Goal: Information Seeking & Learning: Check status

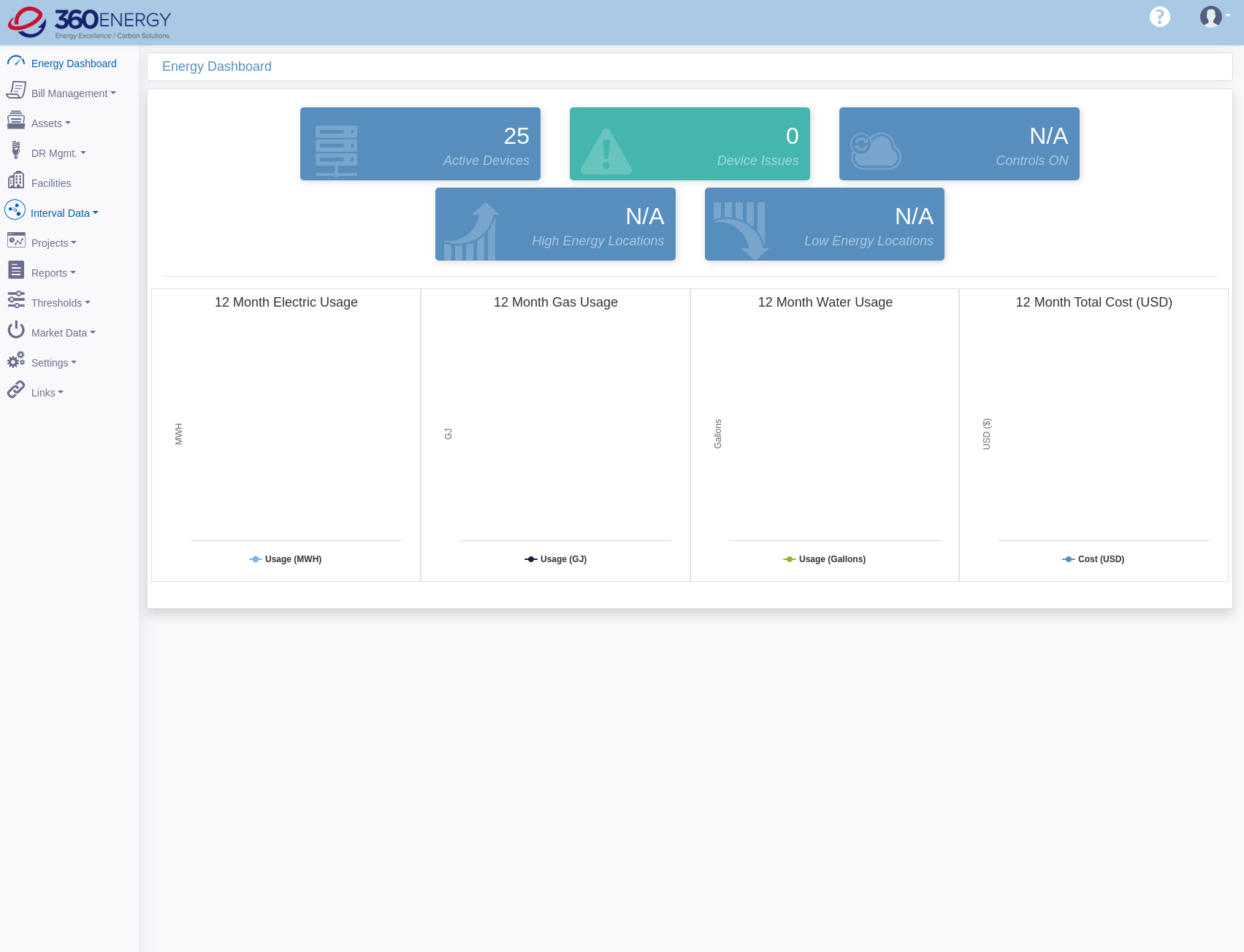
click at [43, 212] on link "Interval Data" at bounding box center [69, 210] width 142 height 31
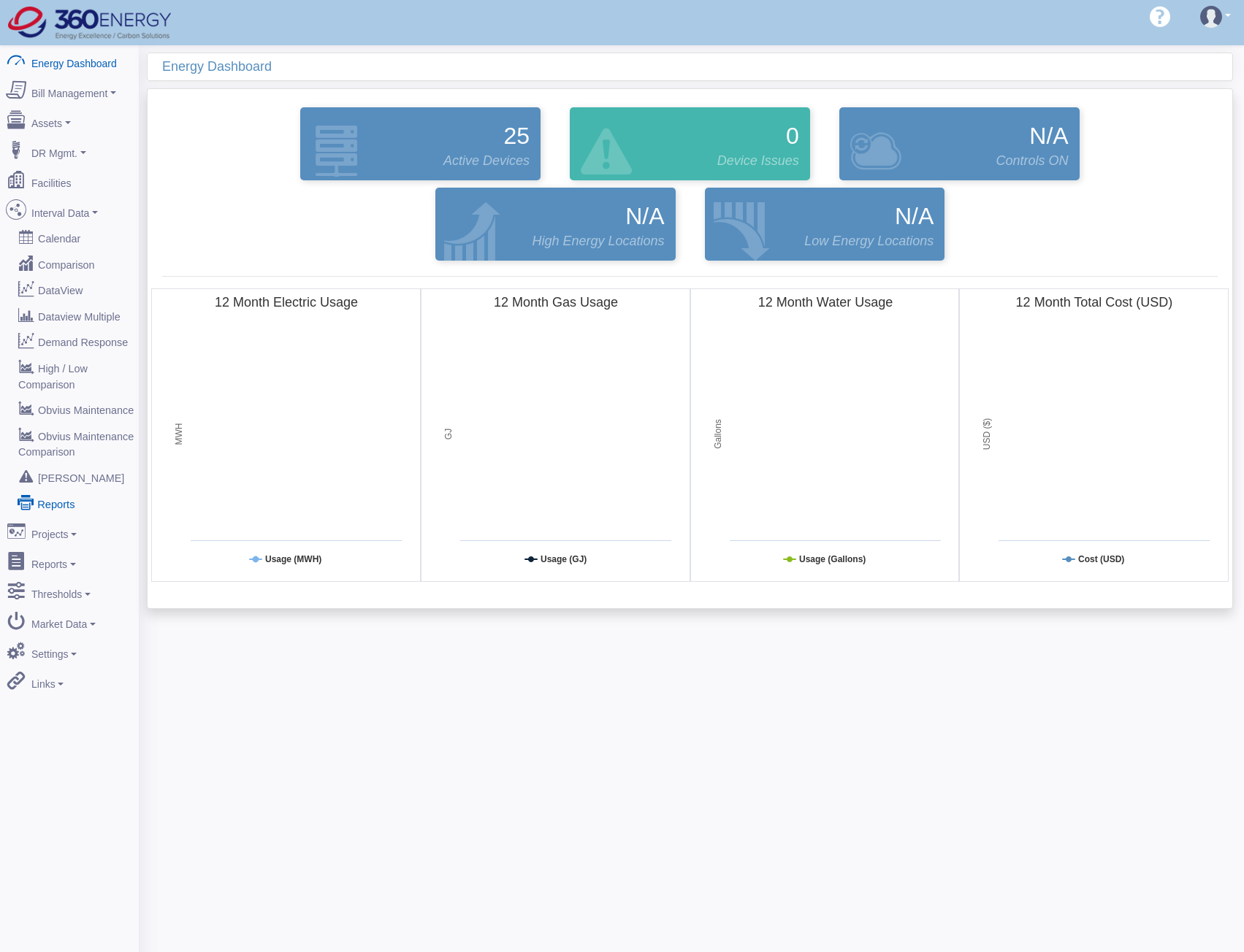
click at [59, 490] on link "Reports" at bounding box center [69, 503] width 142 height 26
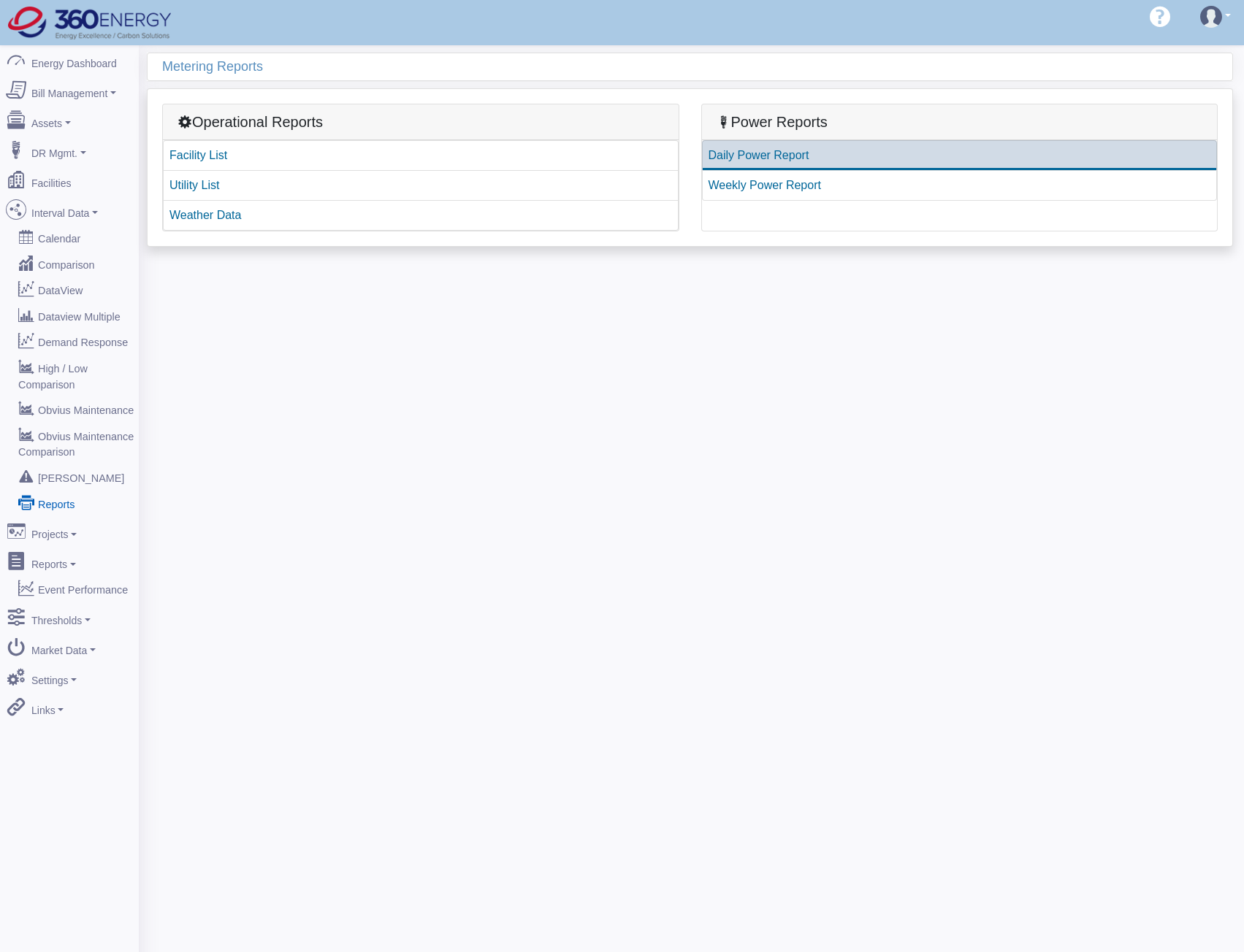
click at [767, 152] on link "Daily Power Report" at bounding box center [959, 155] width 516 height 31
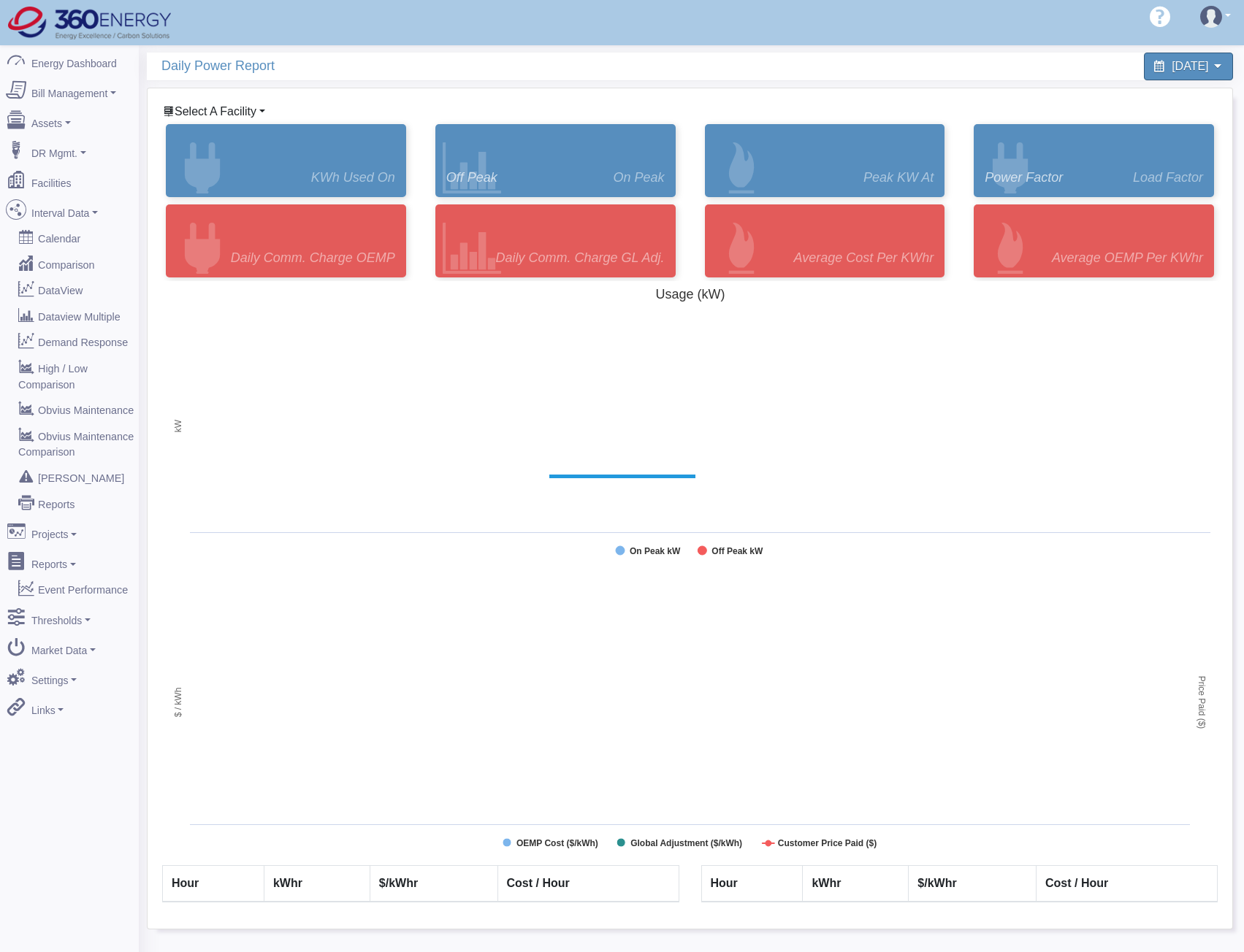
click at [249, 110] on span "Select A Facility" at bounding box center [215, 111] width 82 height 13
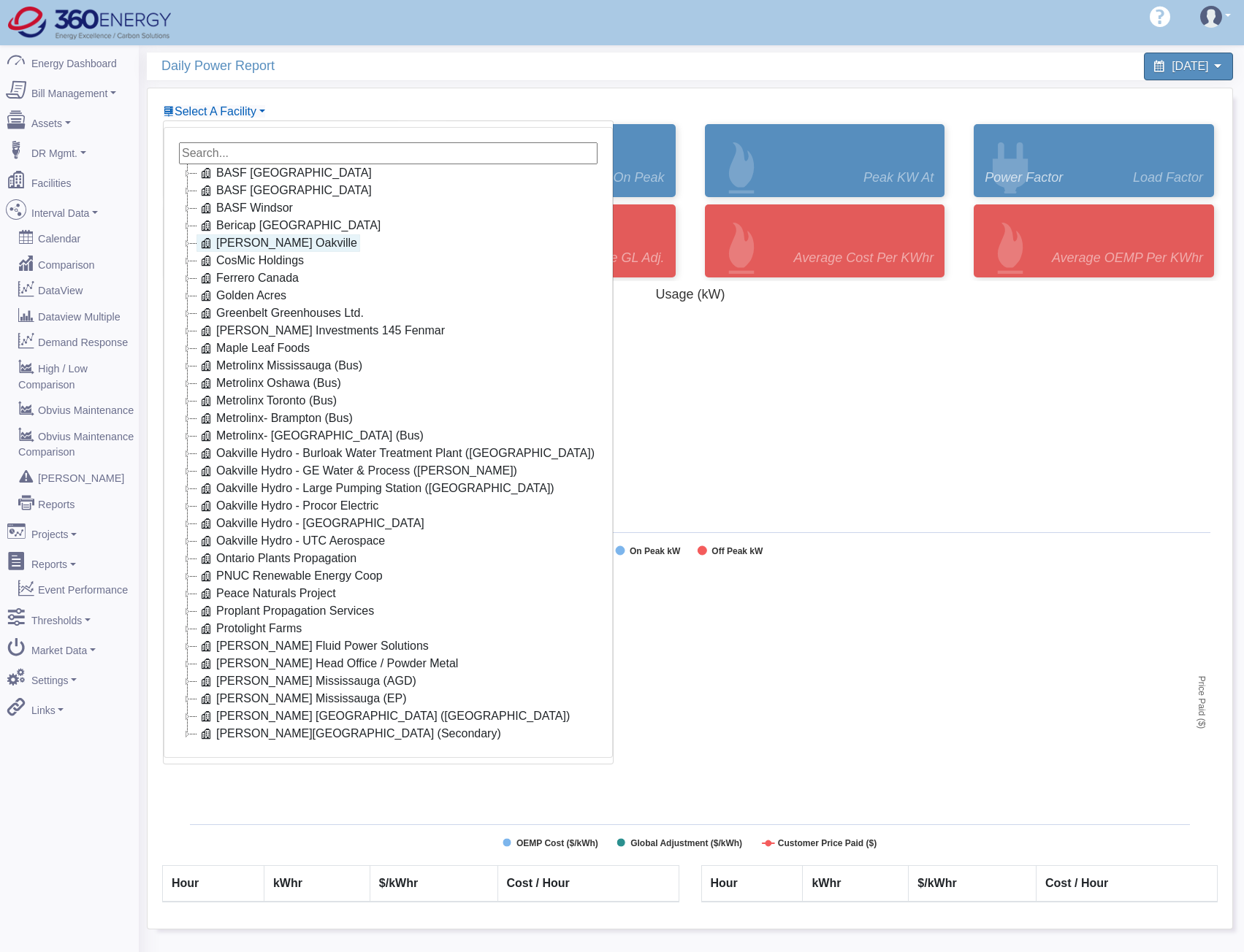
click at [238, 242] on link "[PERSON_NAME] Oakville" at bounding box center [279, 243] width 164 height 17
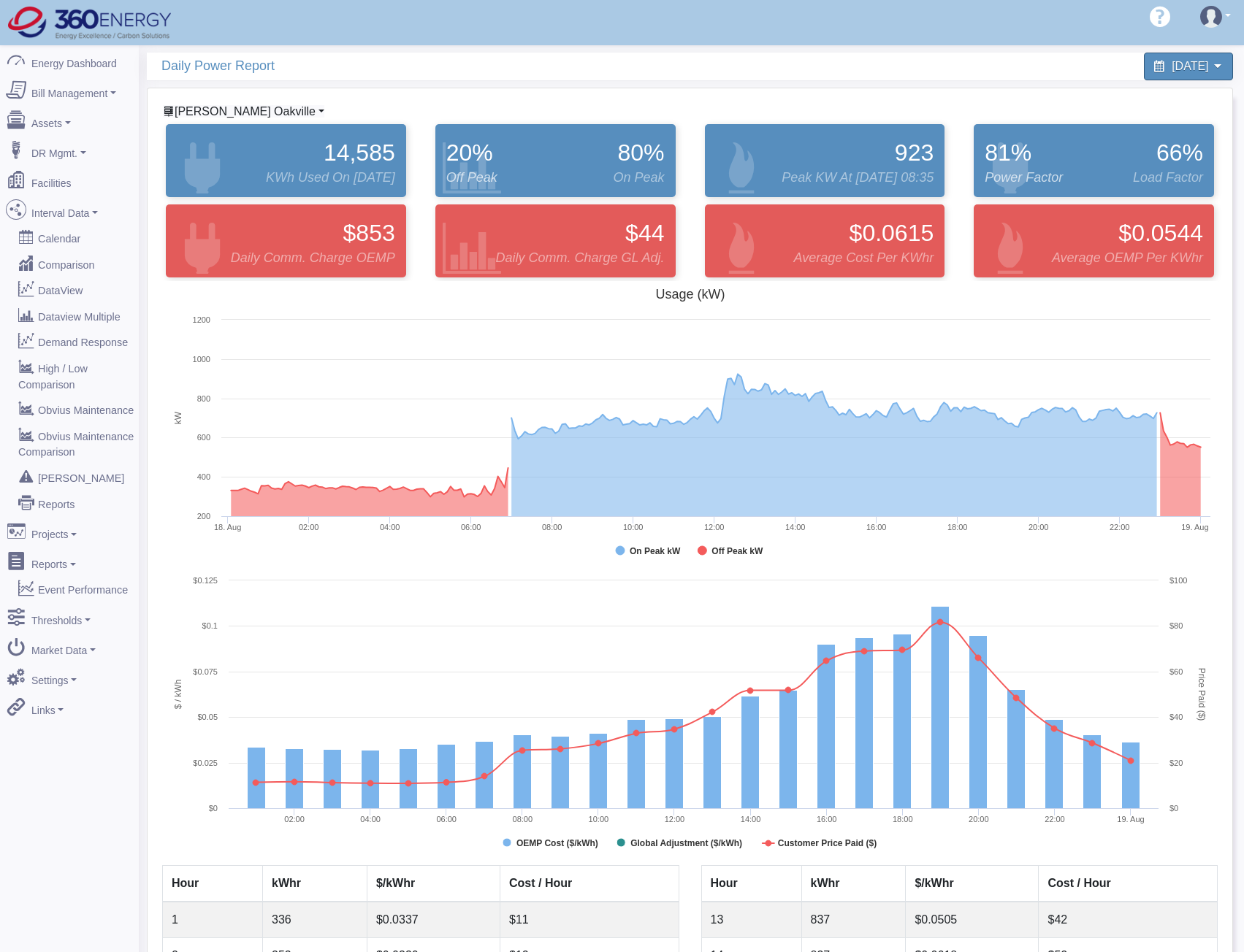
click at [255, 107] on span "[PERSON_NAME] Oakville" at bounding box center [245, 111] width 141 height 13
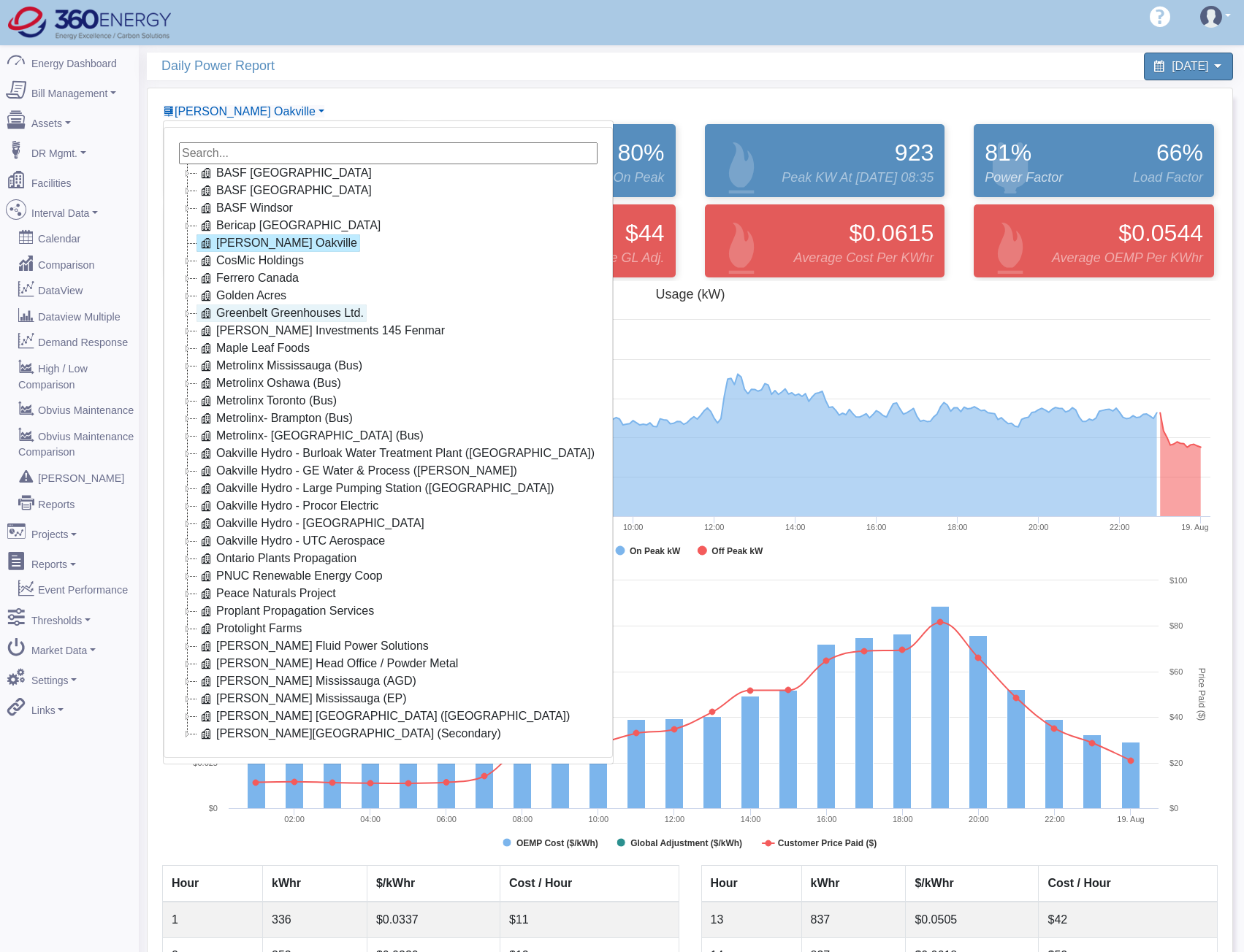
click at [252, 314] on link "Greenbelt Greenhouses Ltd." at bounding box center [282, 313] width 170 height 17
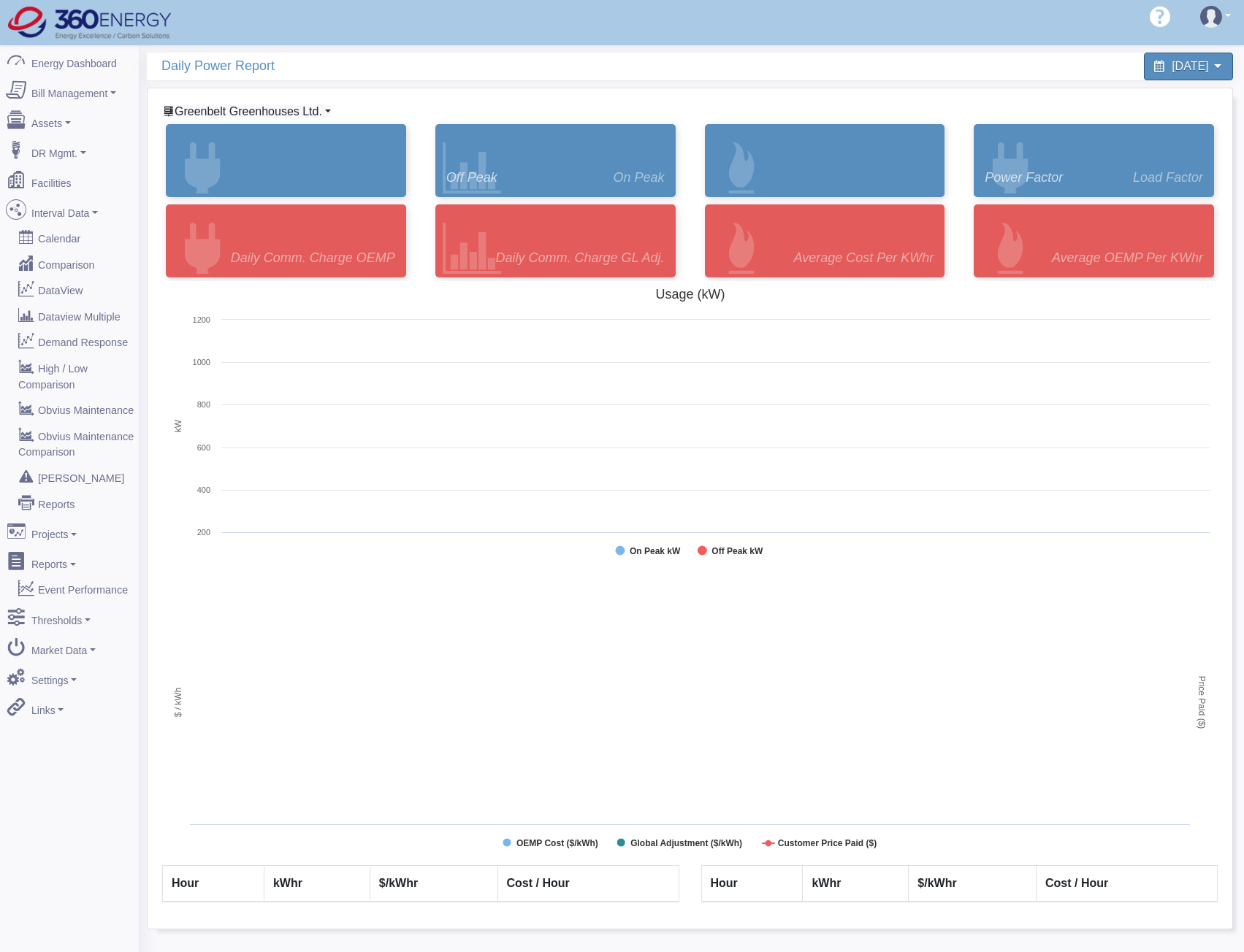
click at [259, 108] on span "Greenbelt Greenhouses Ltd." at bounding box center [248, 111] width 147 height 13
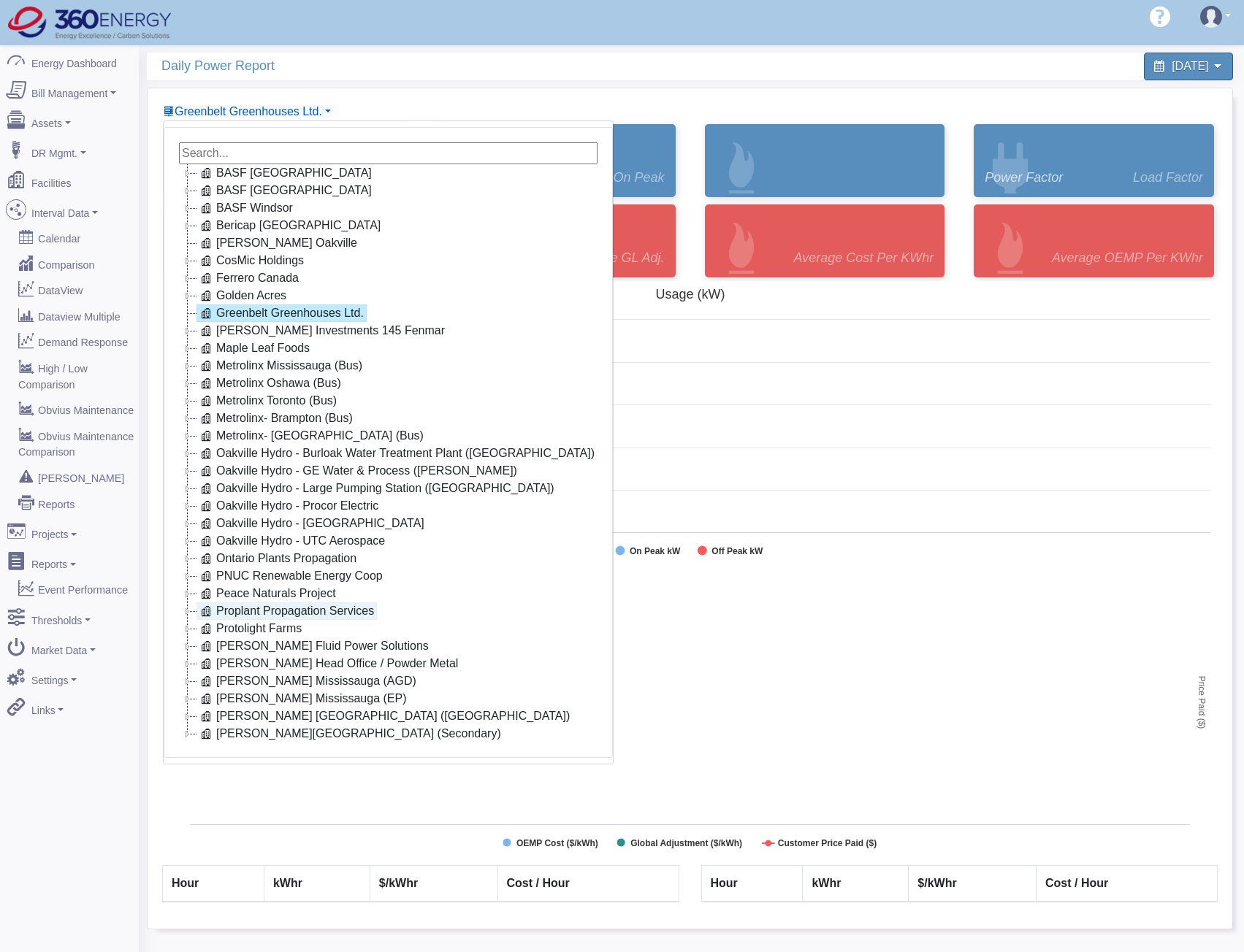
click at [254, 614] on link "Proplant Propagation Services" at bounding box center [287, 611] width 180 height 17
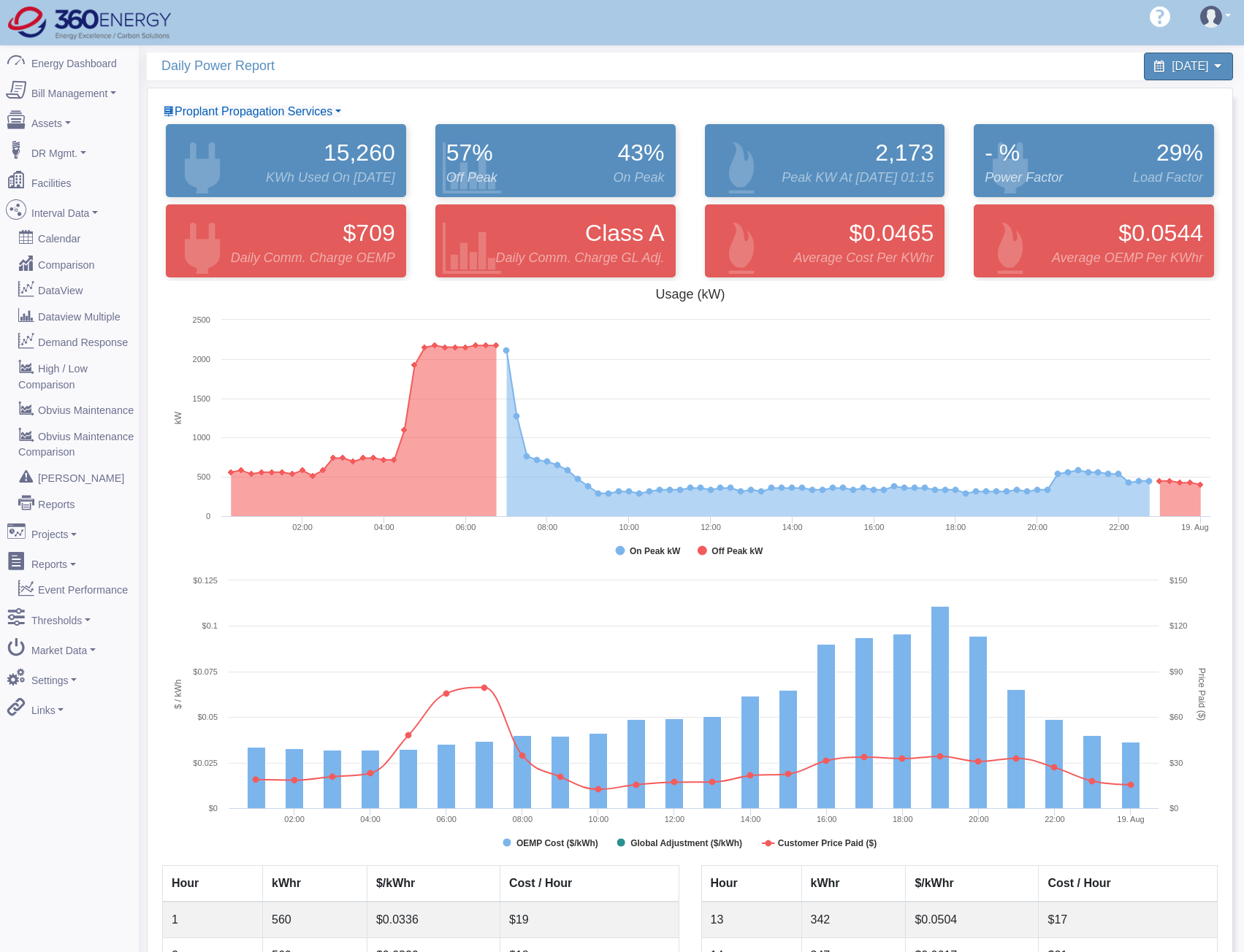
click at [739, 67] on div "August 18, 2025" at bounding box center [965, 66] width 536 height 28
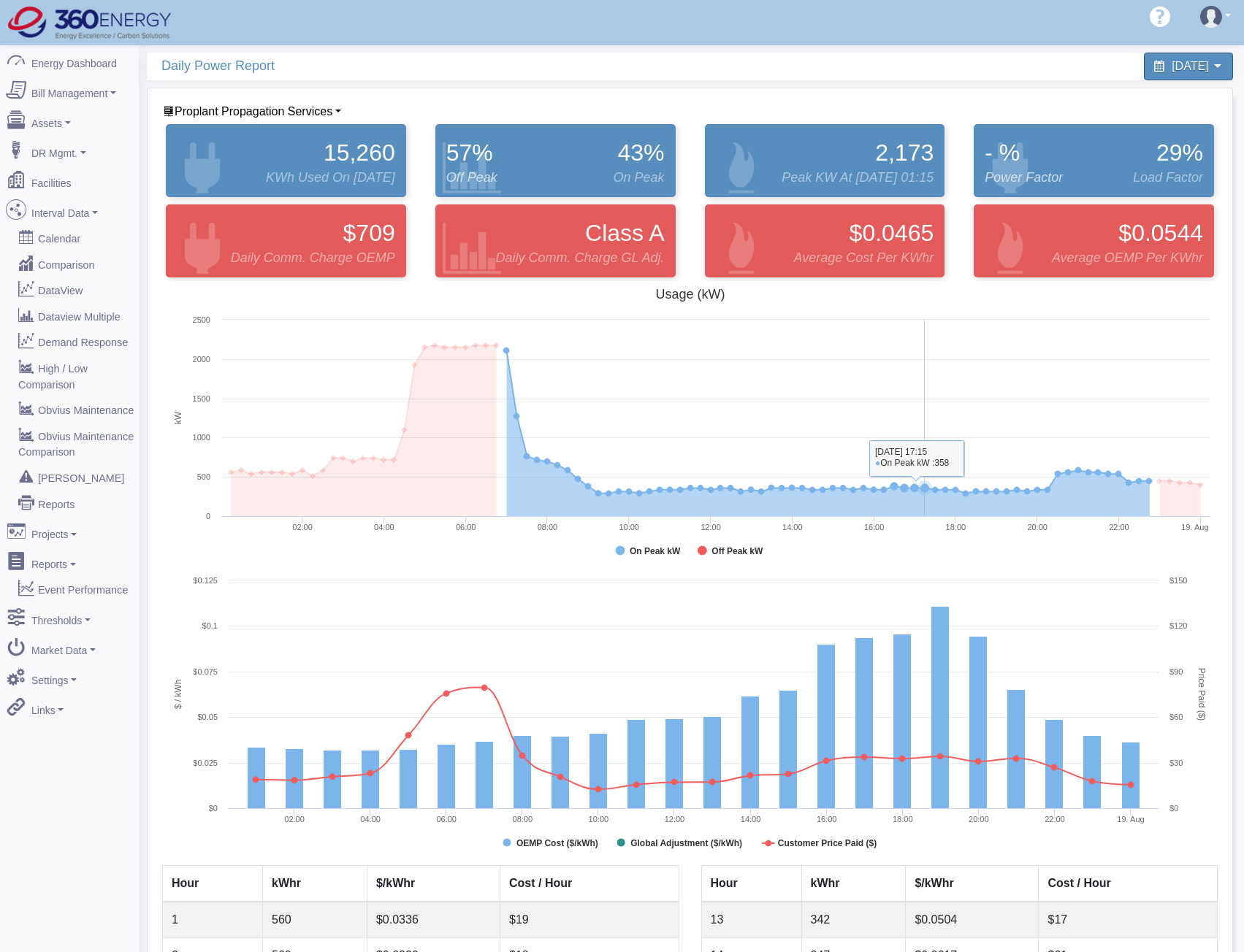
click at [939, 409] on rect at bounding box center [690, 427] width 1056 height 292
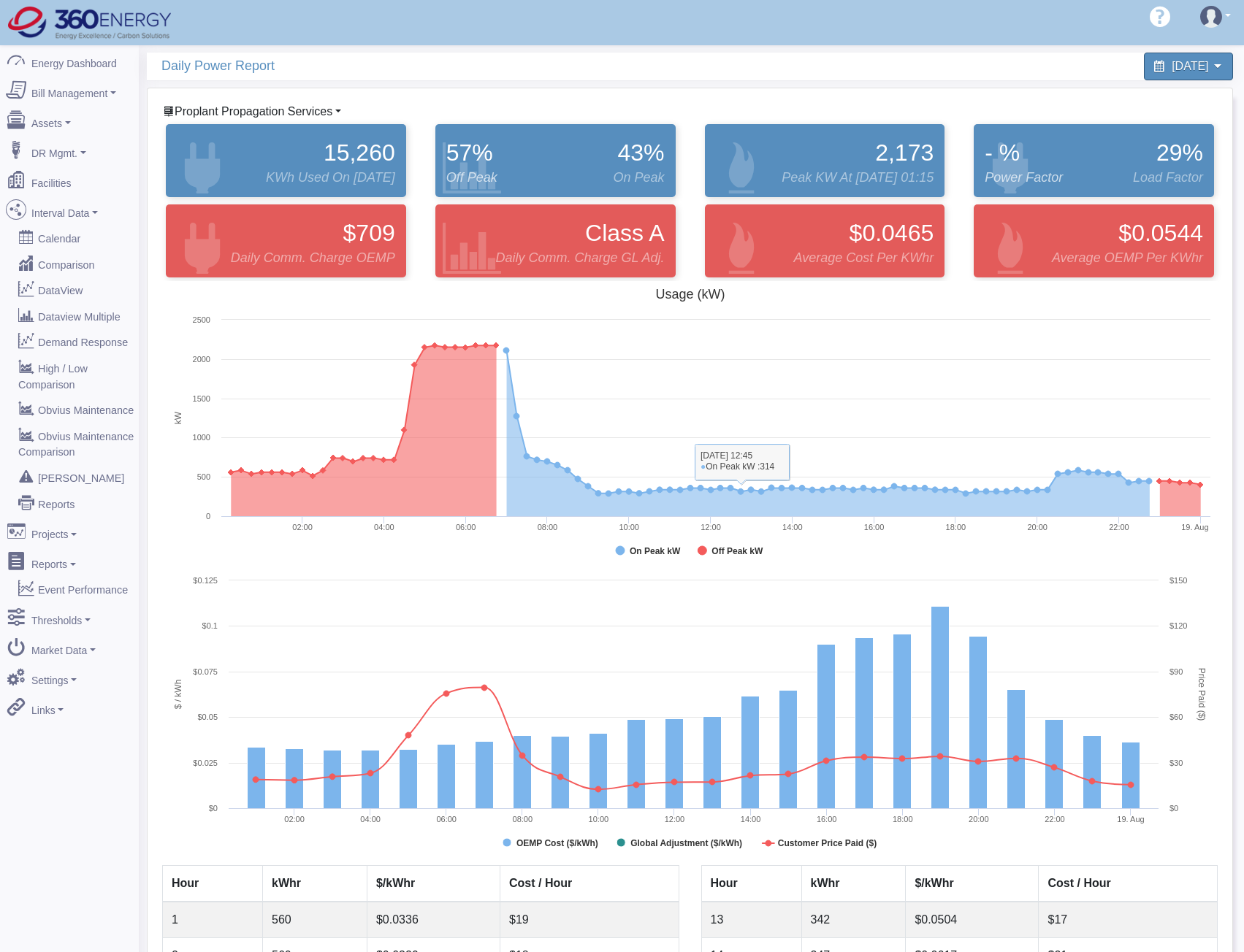
click at [276, 112] on span "Proplant Propagation Services" at bounding box center [253, 111] width 158 height 13
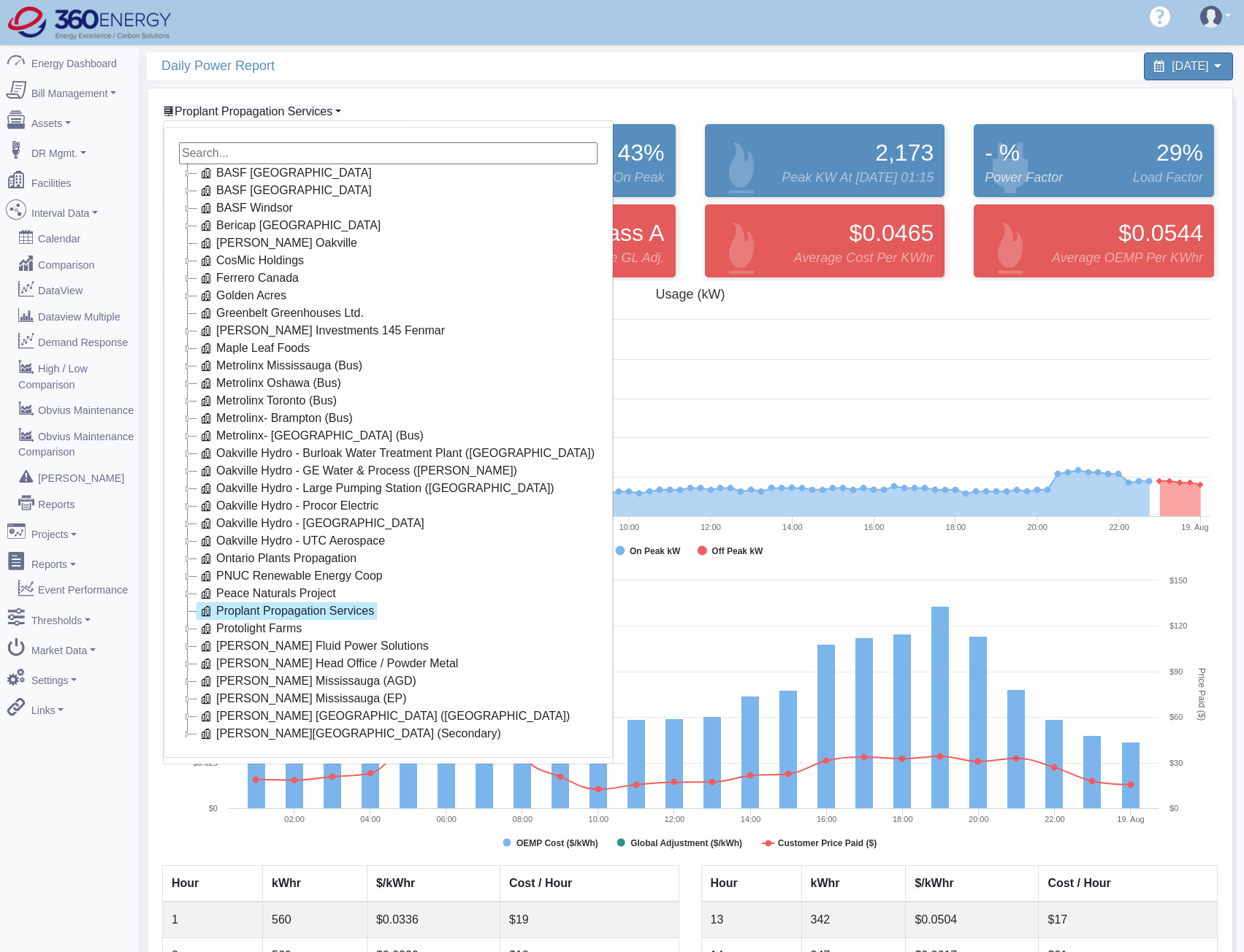
click at [290, 116] on span "Proplant Propagation Services" at bounding box center [253, 111] width 158 height 13
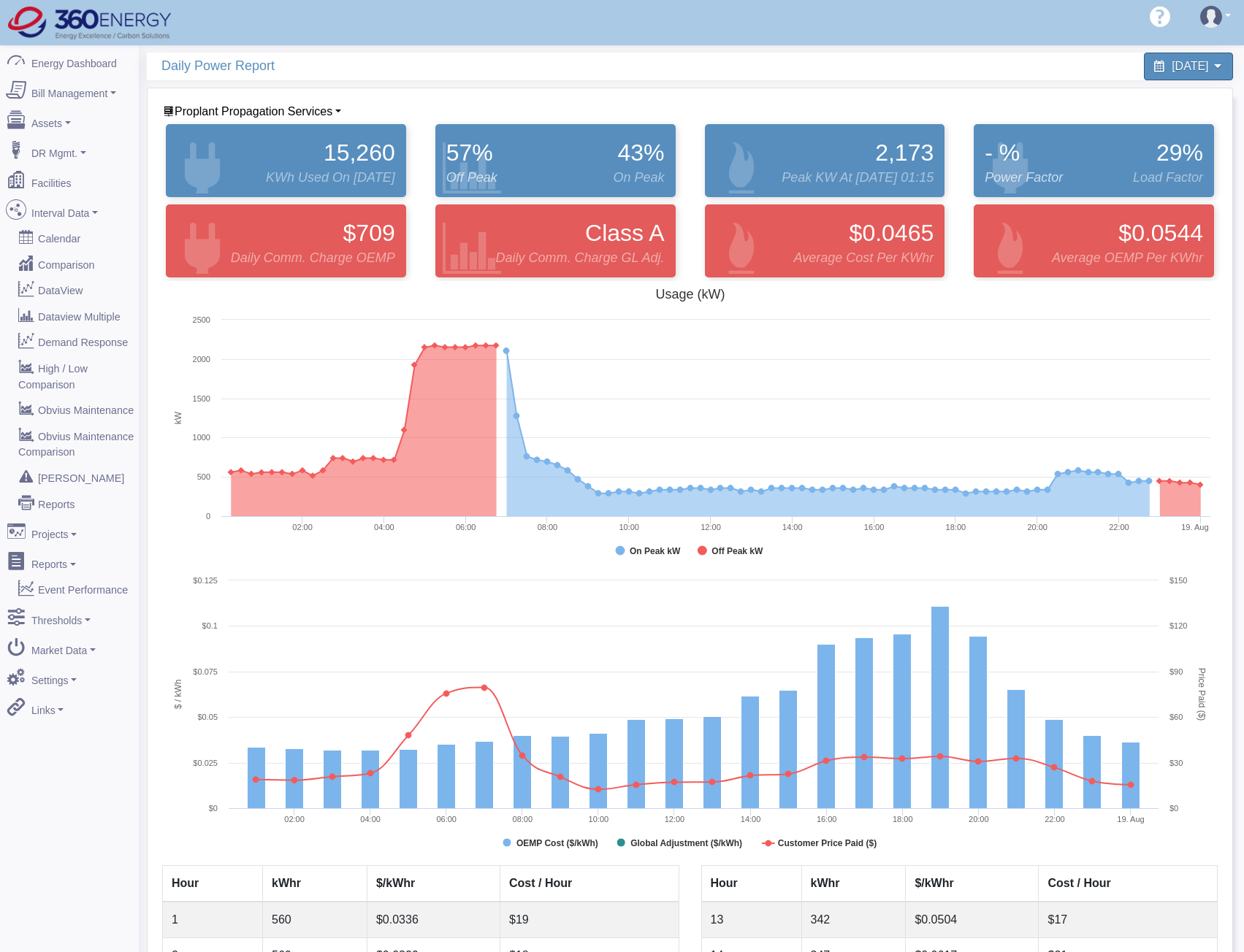
click at [980, 530] on rect at bounding box center [690, 427] width 1056 height 292
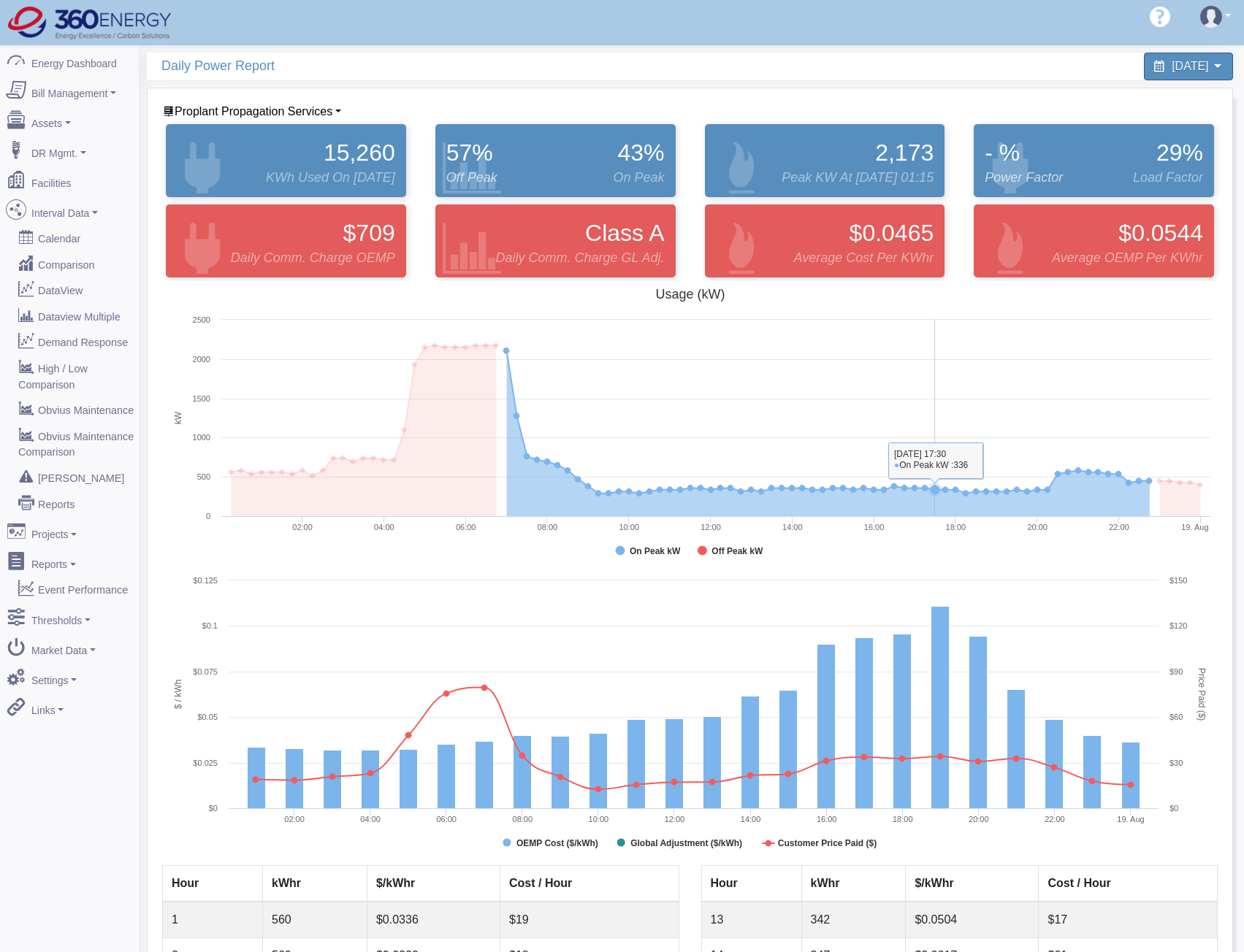
click at [936, 355] on rect at bounding box center [690, 427] width 1056 height 292
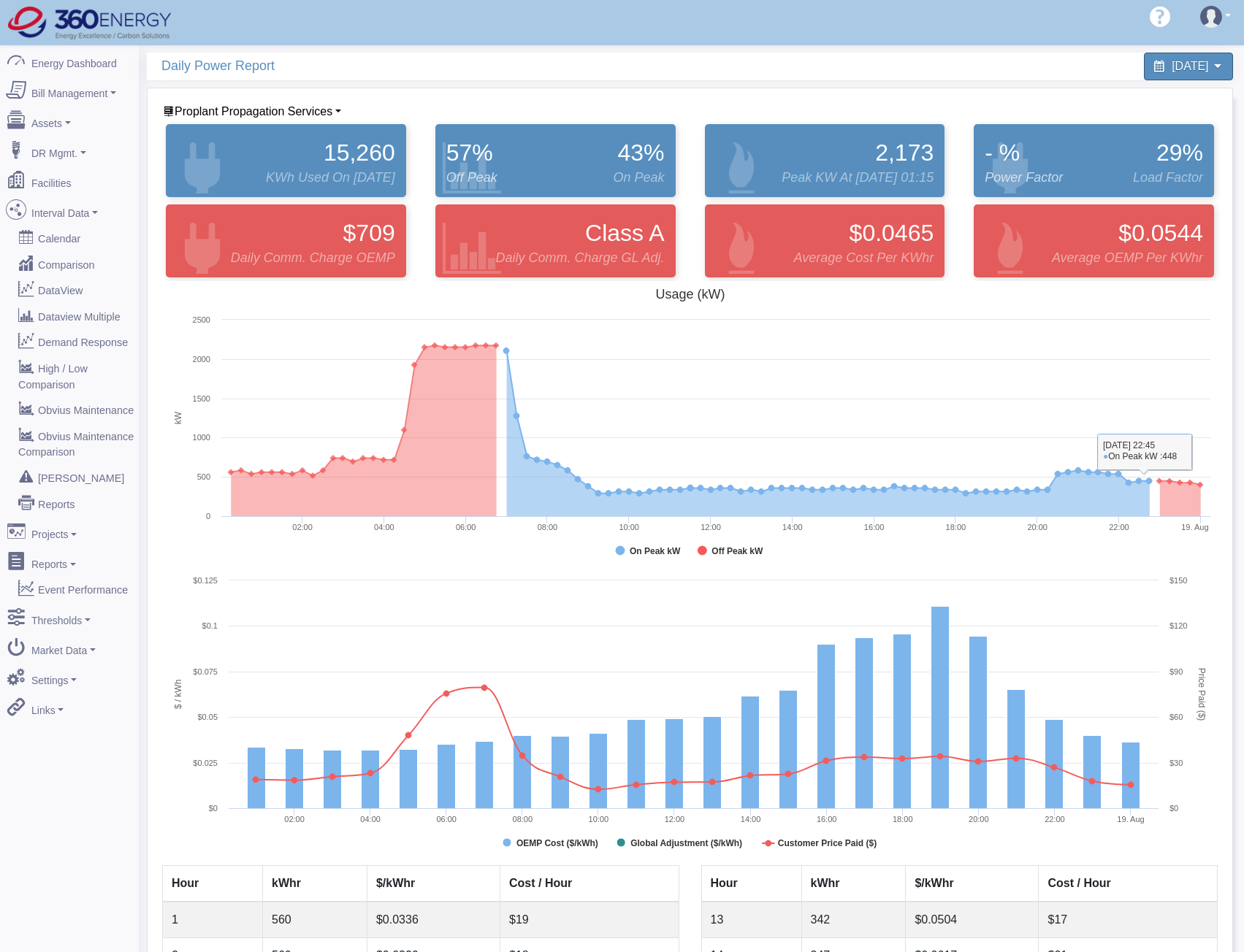
click at [1222, 345] on div "Proplant Propagation Services BASF Cornwall BASF Toronto BASF Windsor Bericap B…" at bounding box center [689, 724] width 1085 height 1270
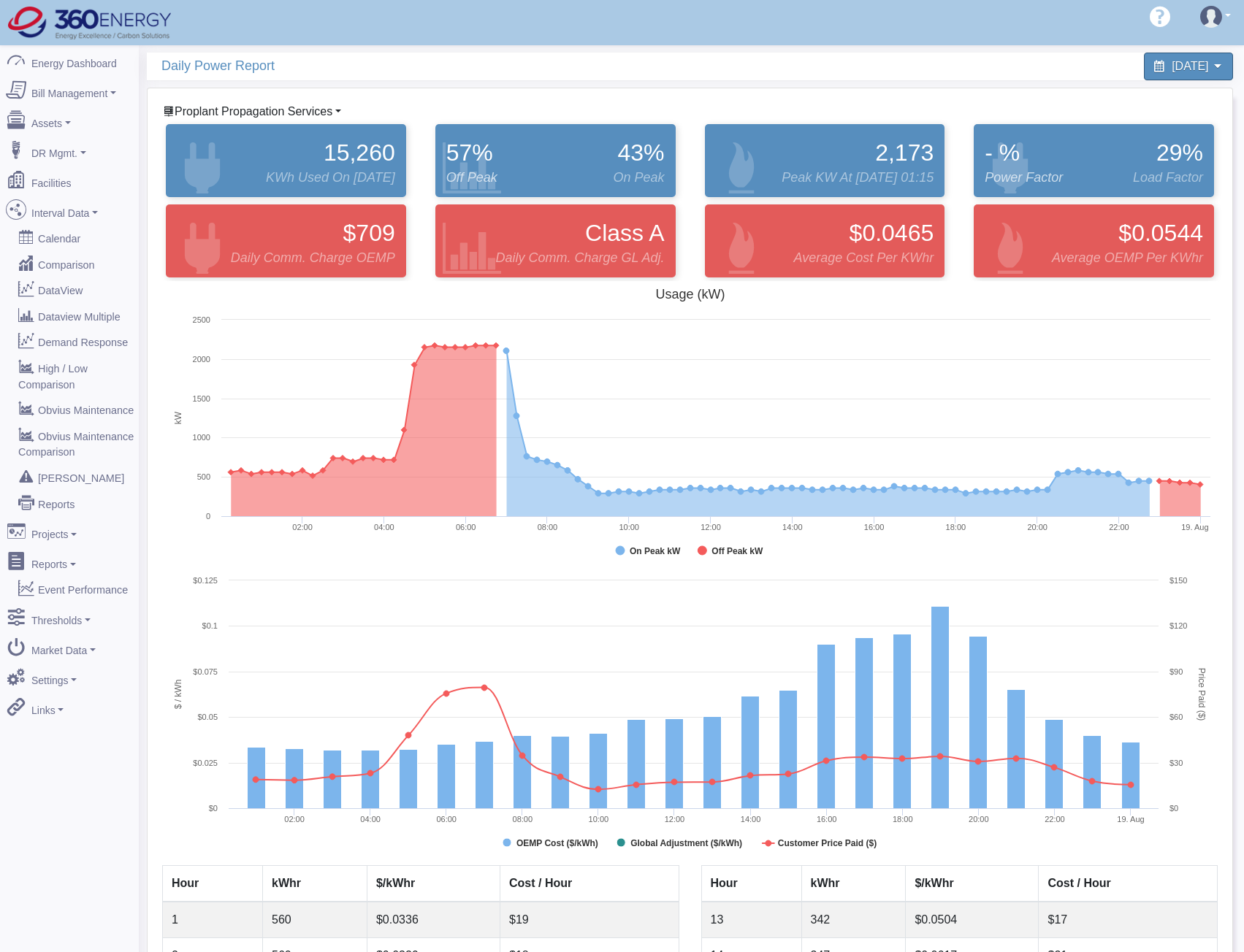
click at [249, 118] on span "Proplant Propagation Services" at bounding box center [253, 111] width 158 height 13
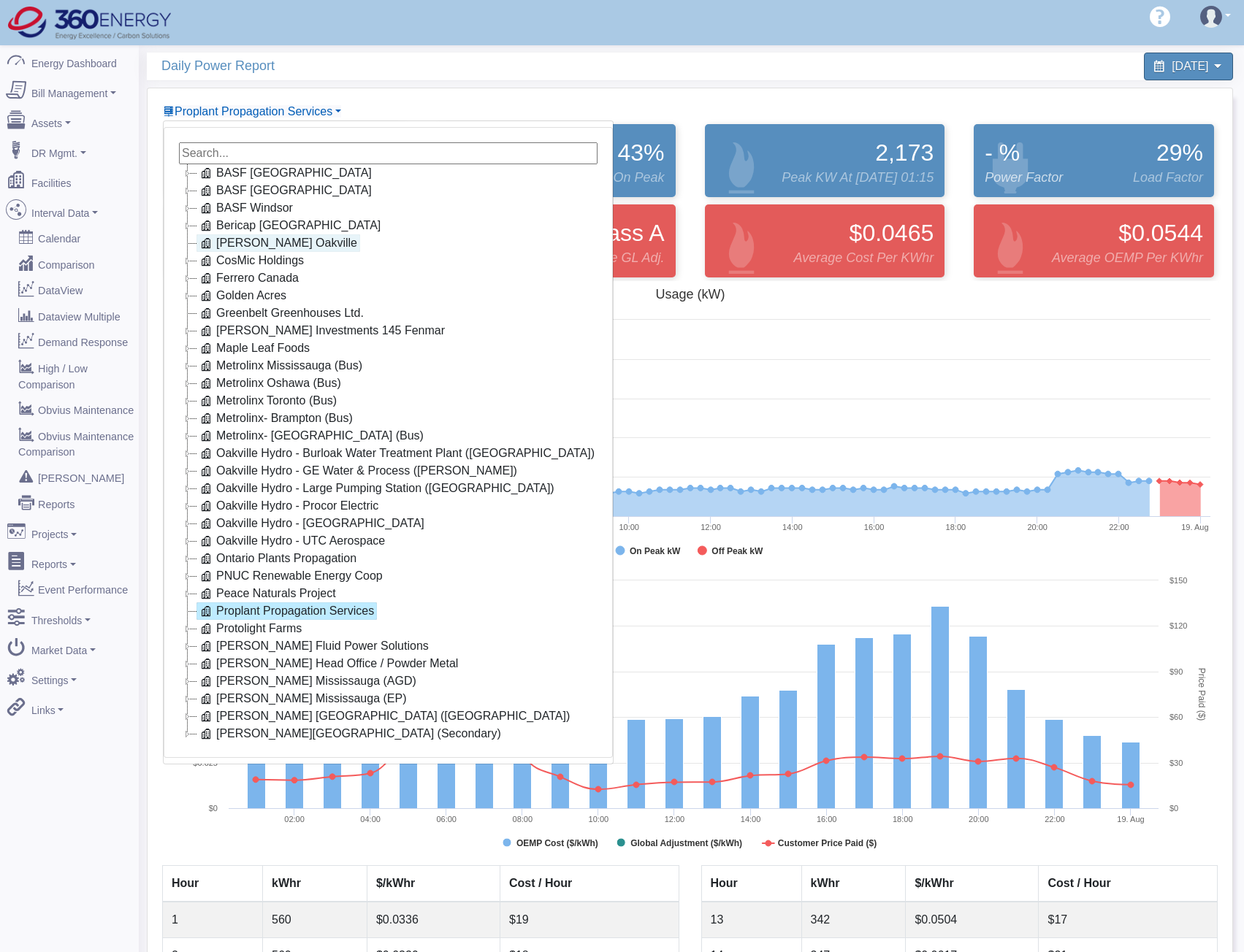
click at [255, 246] on link "[PERSON_NAME] Oakville" at bounding box center [279, 243] width 164 height 17
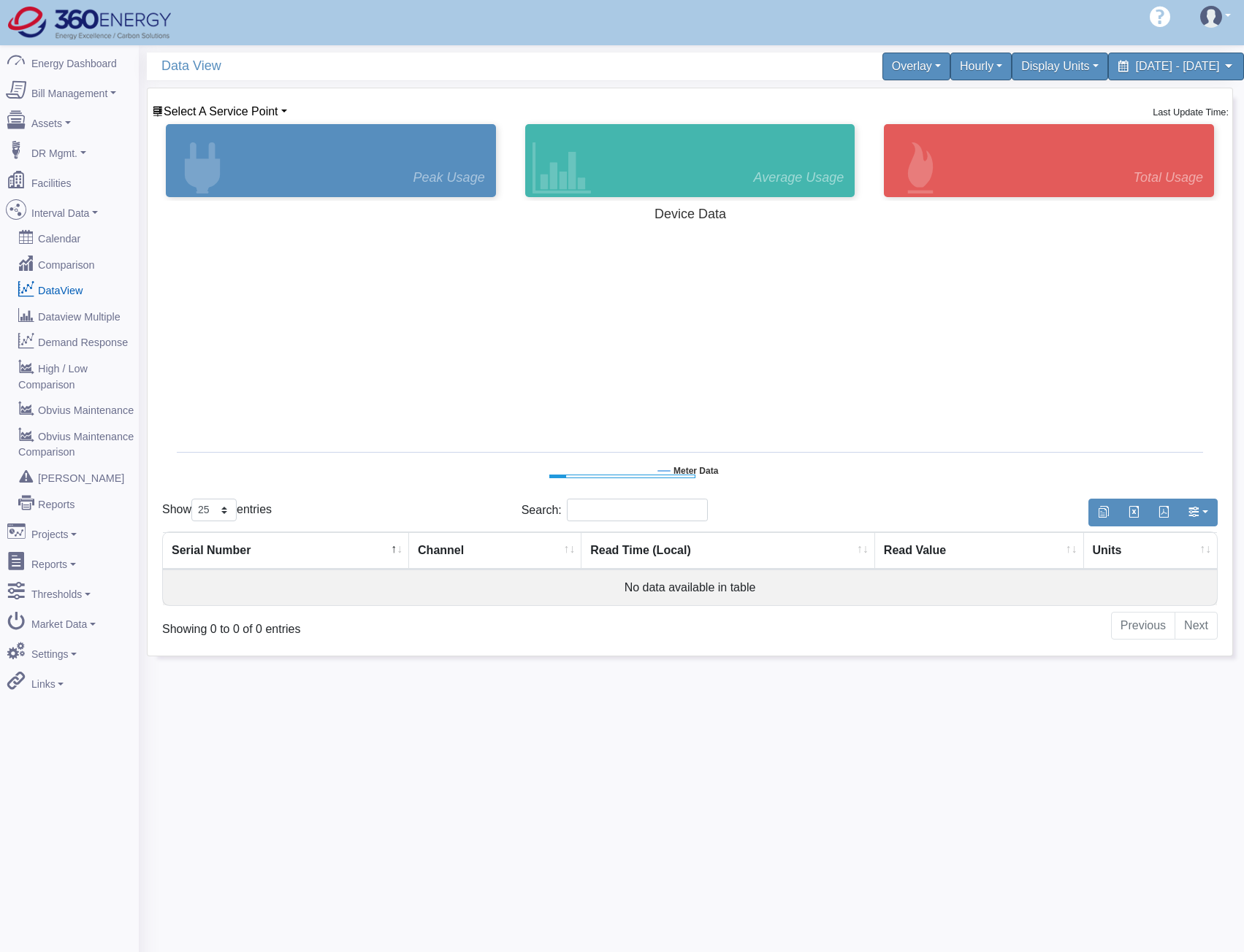
select select "25"
click at [211, 112] on span "Select A Service Point" at bounding box center [221, 111] width 115 height 13
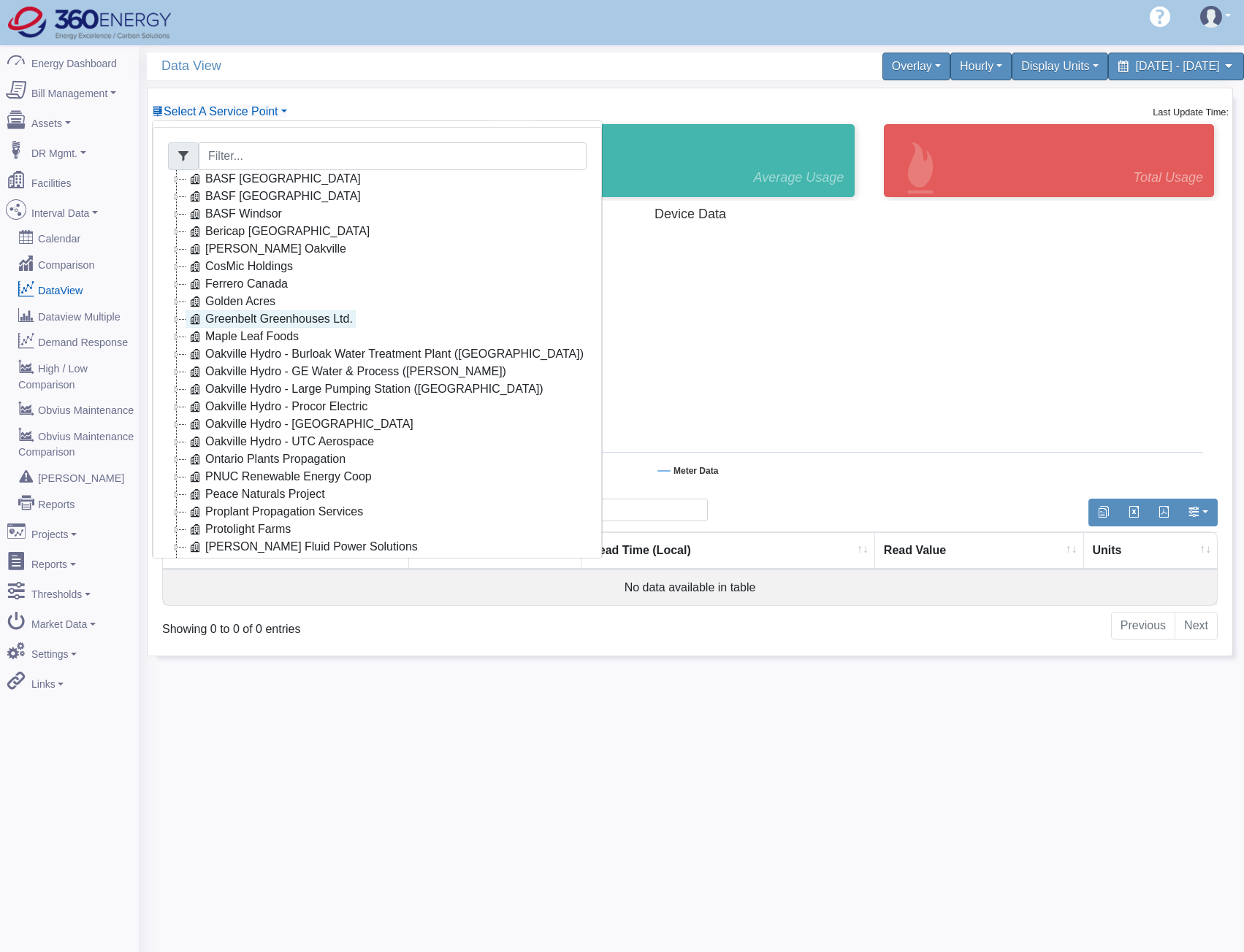
click at [239, 312] on link "Greenbelt Greenhouses Ltd." at bounding box center [270, 318] width 170 height 17
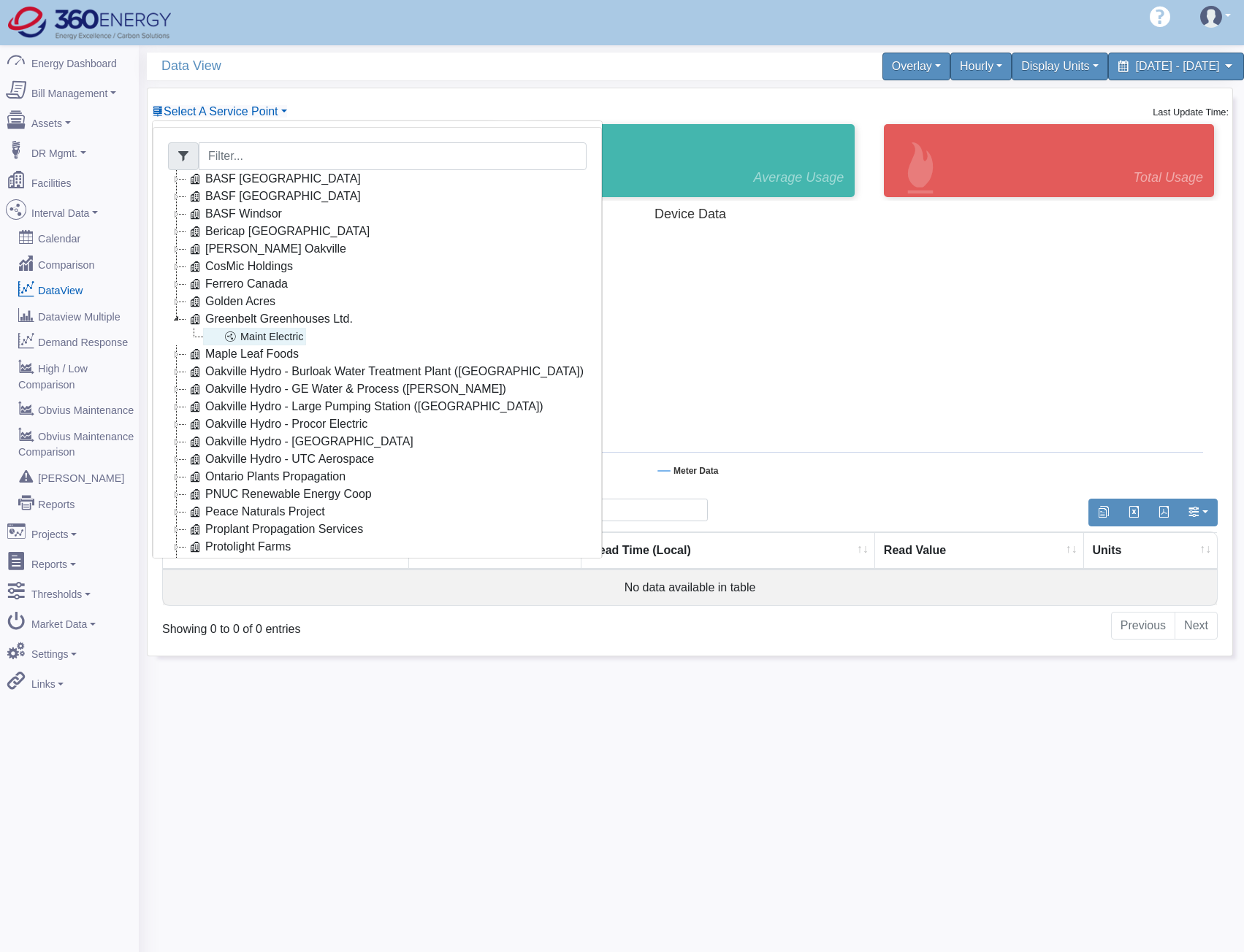
click at [233, 335] on icon at bounding box center [230, 336] width 17 height 17
